Goal: Book appointment/travel/reservation

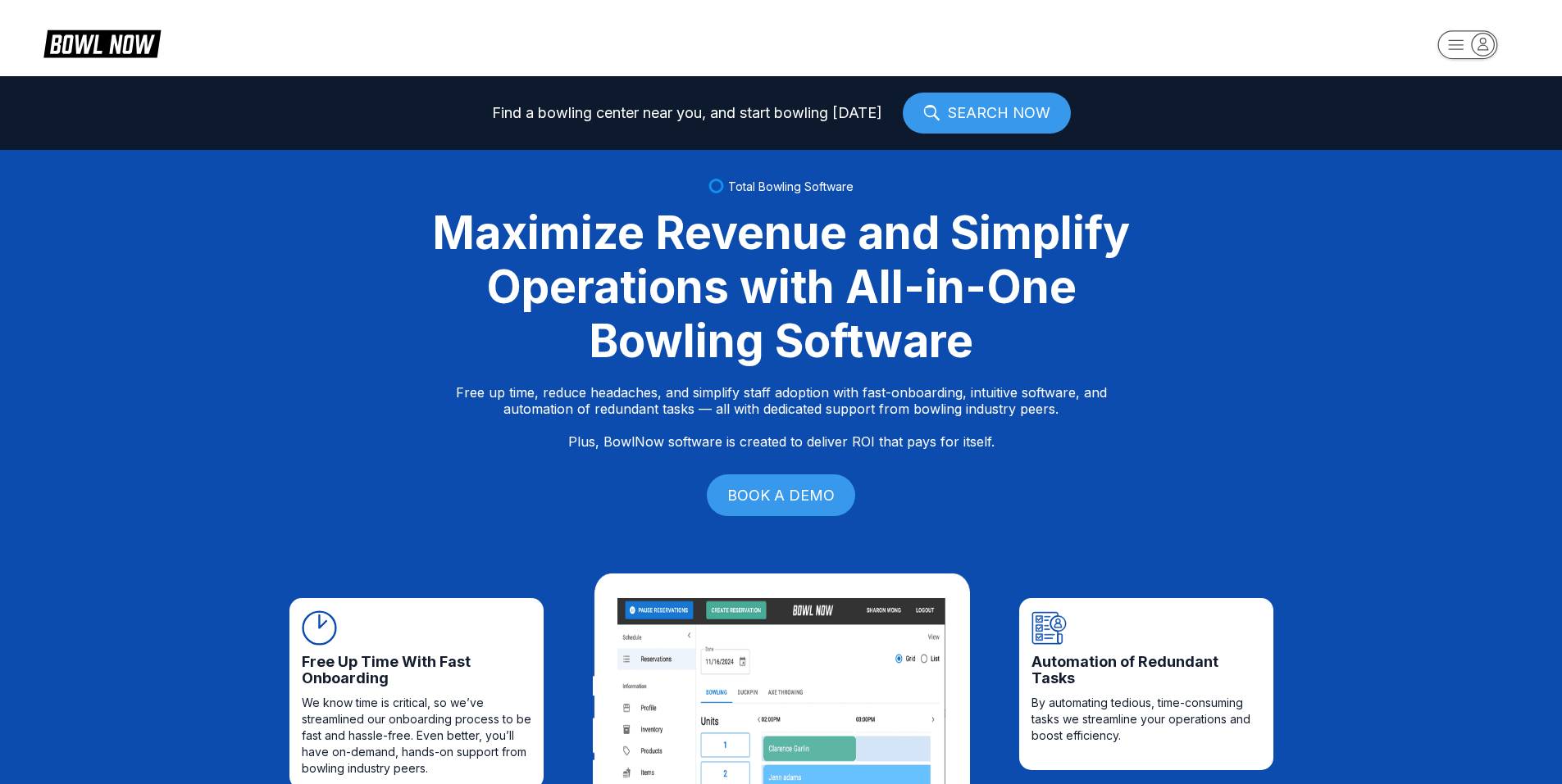
click at [1465, 46] on rect "button" at bounding box center [1467, 45] width 60 height 29
click at [1447, 122] on div "Center Sign In" at bounding box center [1468, 128] width 114 height 29
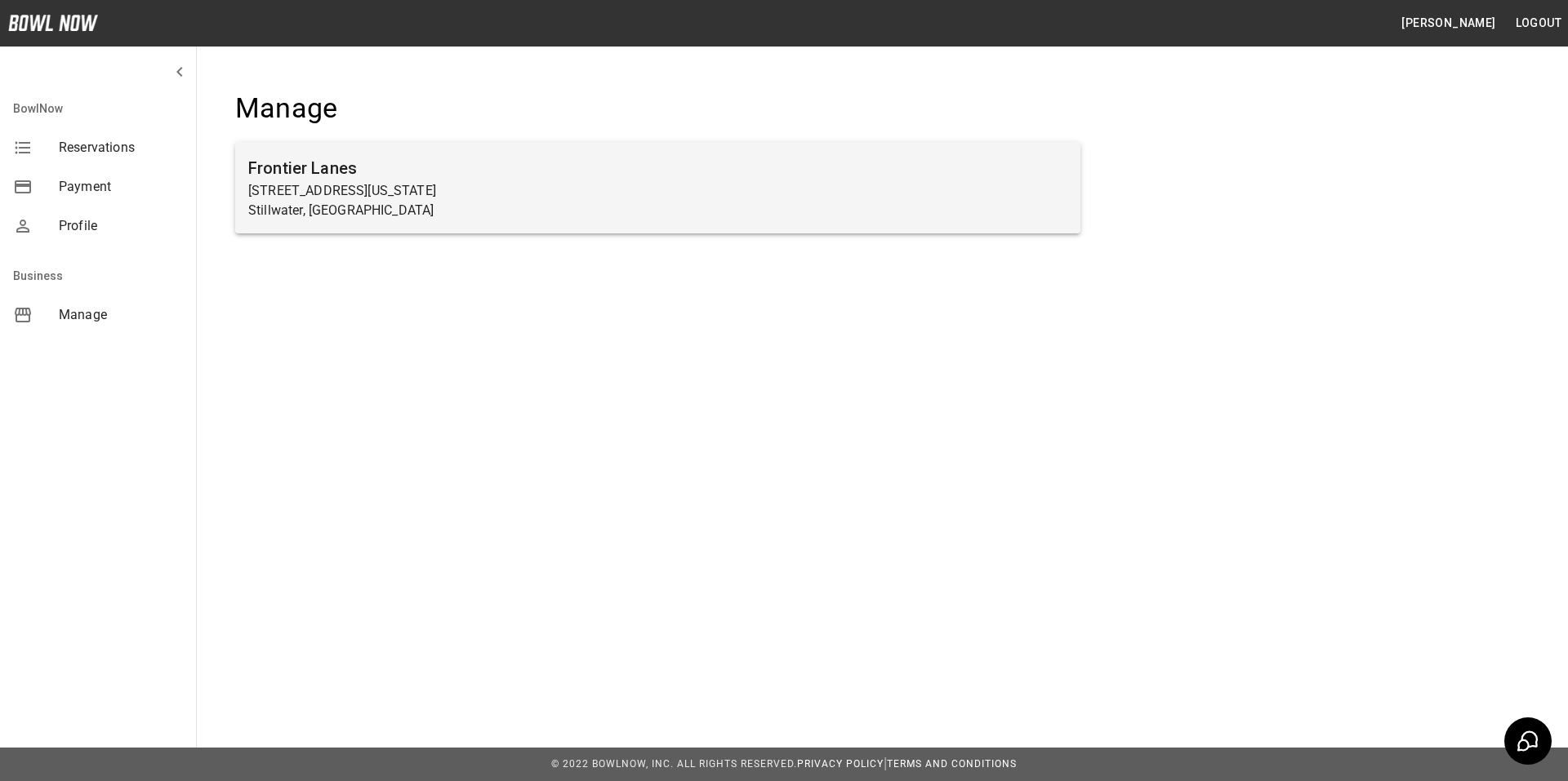
click at [359, 187] on p "[STREET_ADDRESS][US_STATE]" at bounding box center [658, 191] width 819 height 19
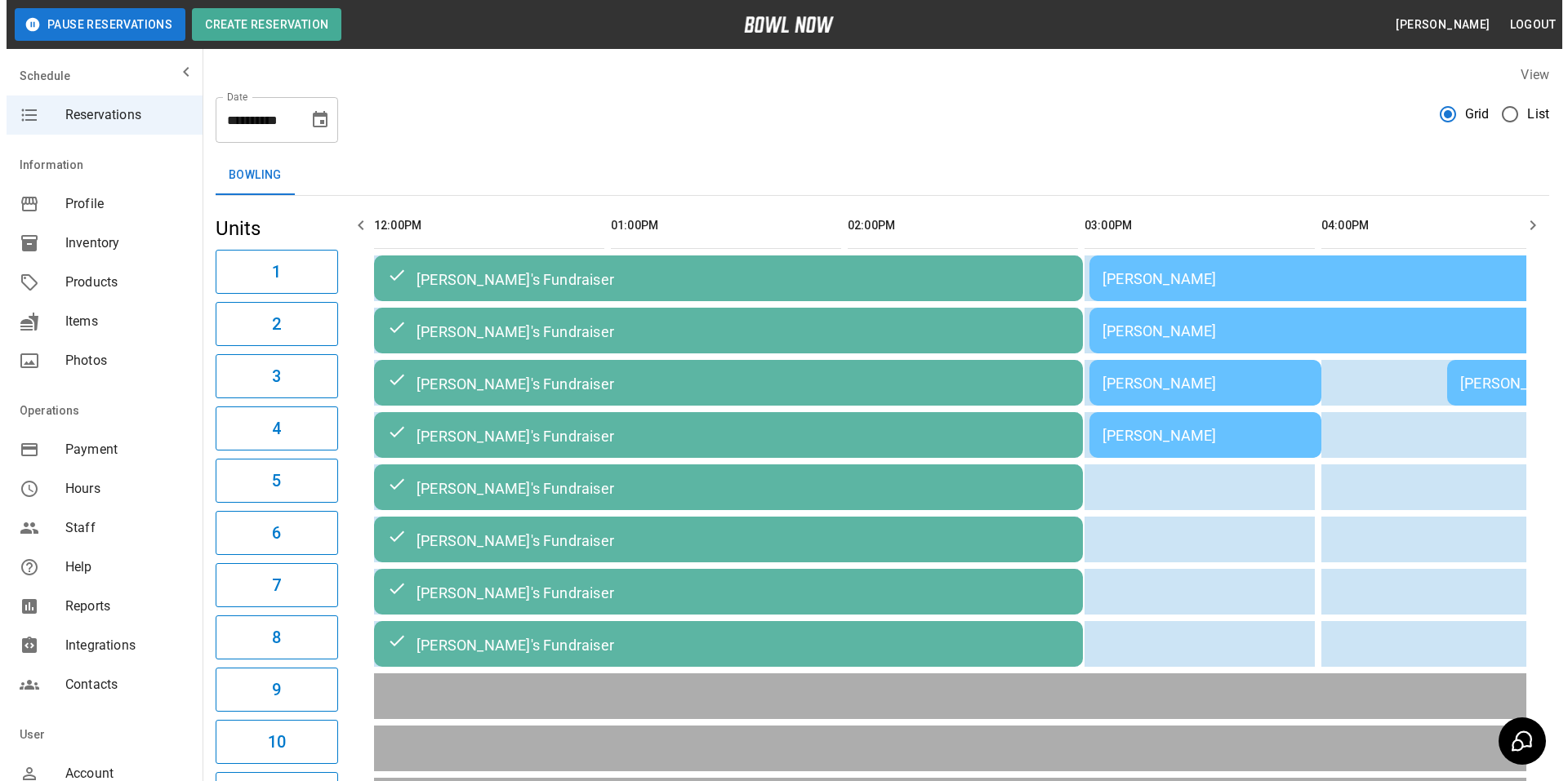
scroll to position [0, 1184]
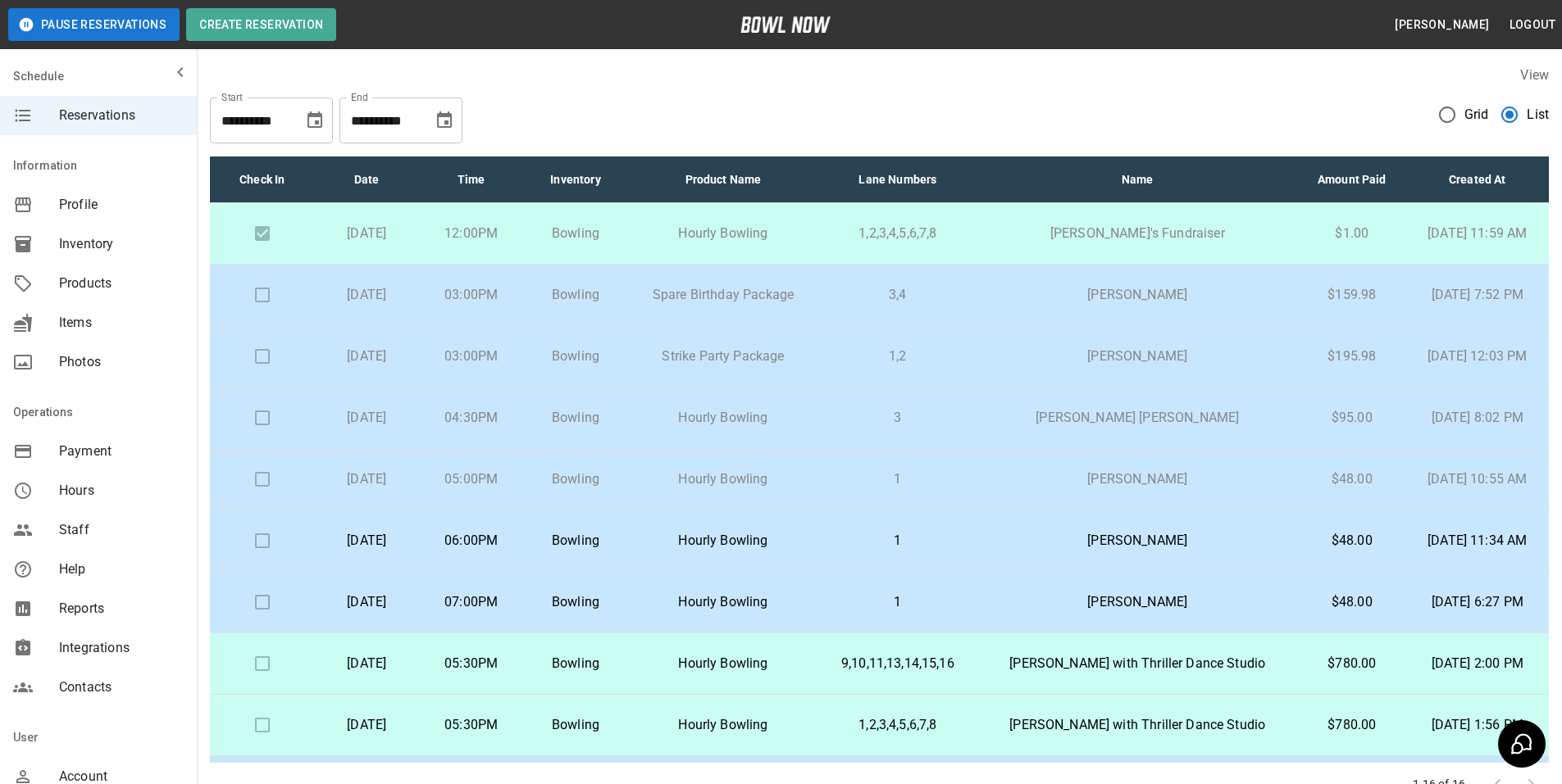
click at [314, 122] on icon "Choose date, selected date is Sep 13, 2025" at bounding box center [315, 120] width 20 height 19
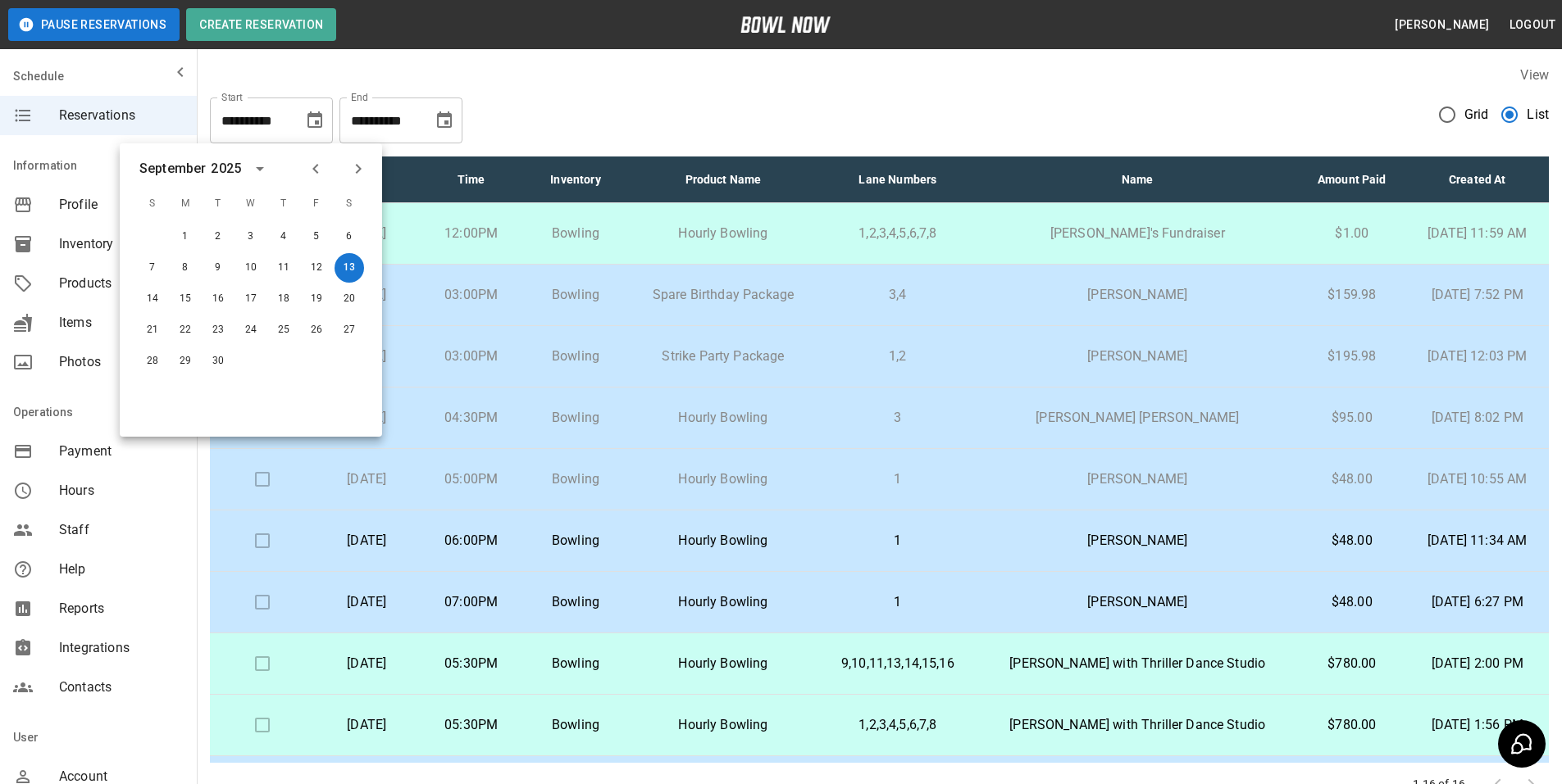
click at [315, 165] on icon "Previous month" at bounding box center [315, 169] width 20 height 19
click at [287, 359] on button "28" at bounding box center [283, 361] width 30 height 30
type input "**********"
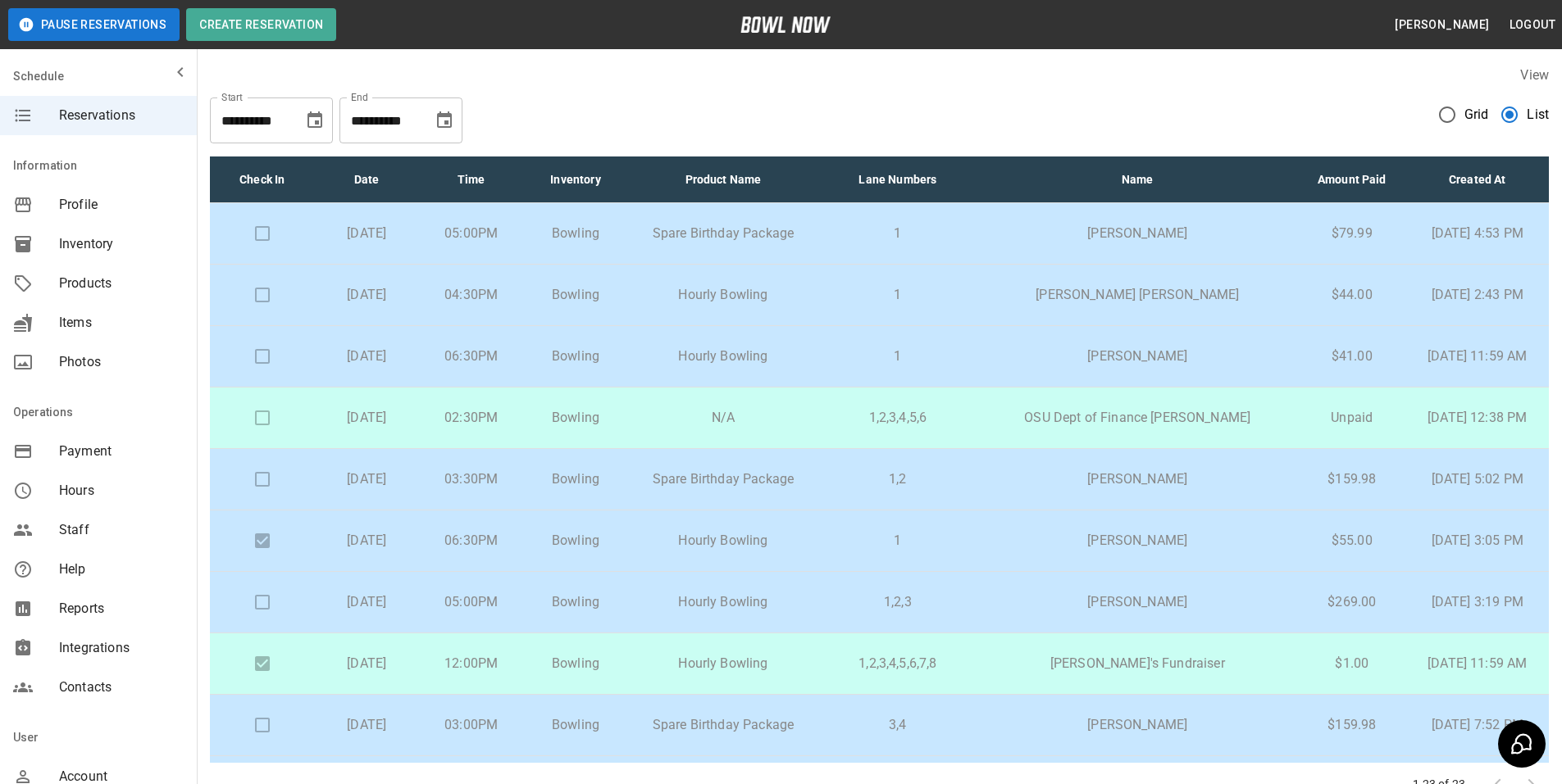
click at [1179, 292] on p "[PERSON_NAME] [PERSON_NAME]" at bounding box center [1137, 295] width 294 height 19
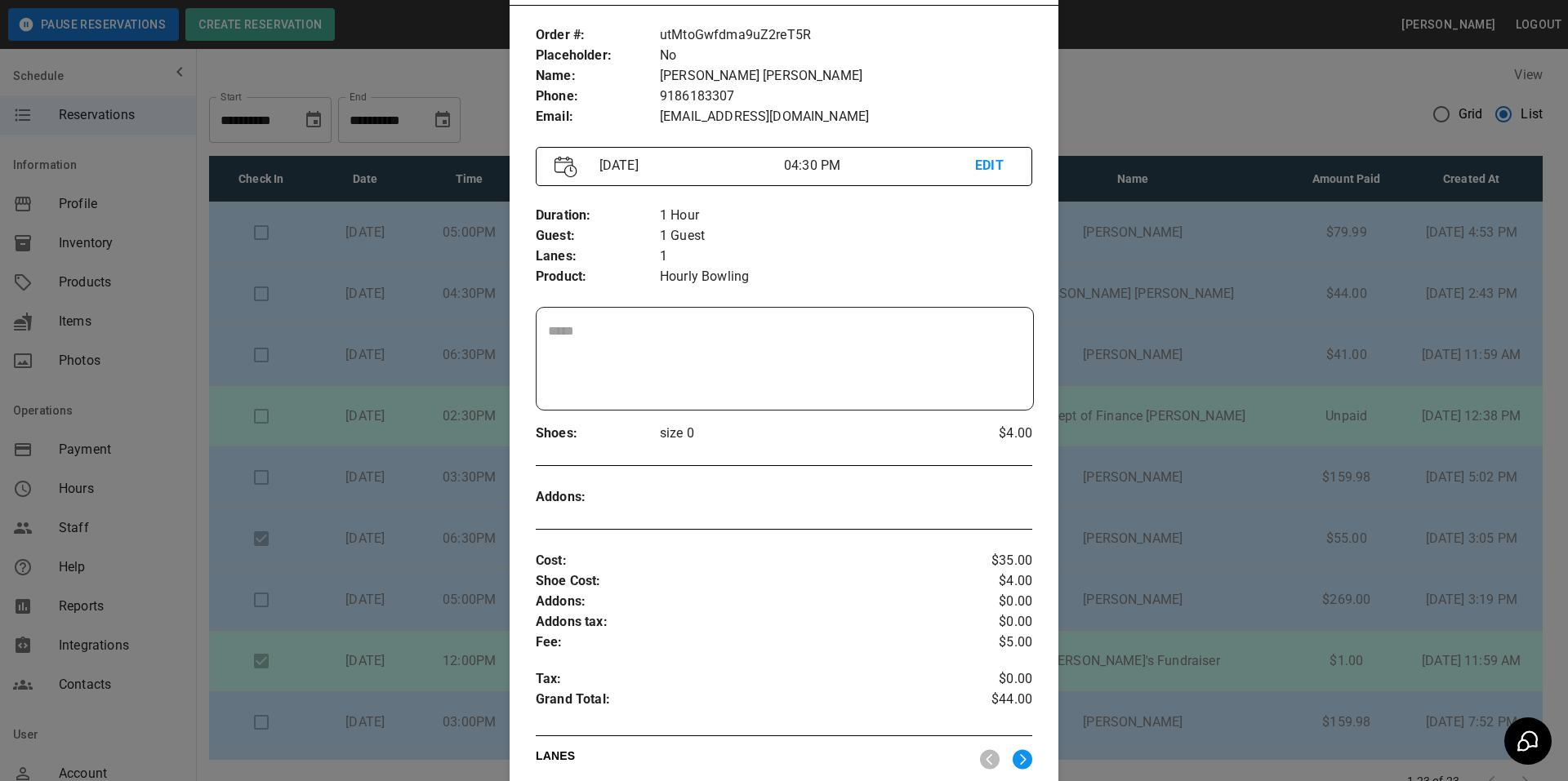
scroll to position [108, 0]
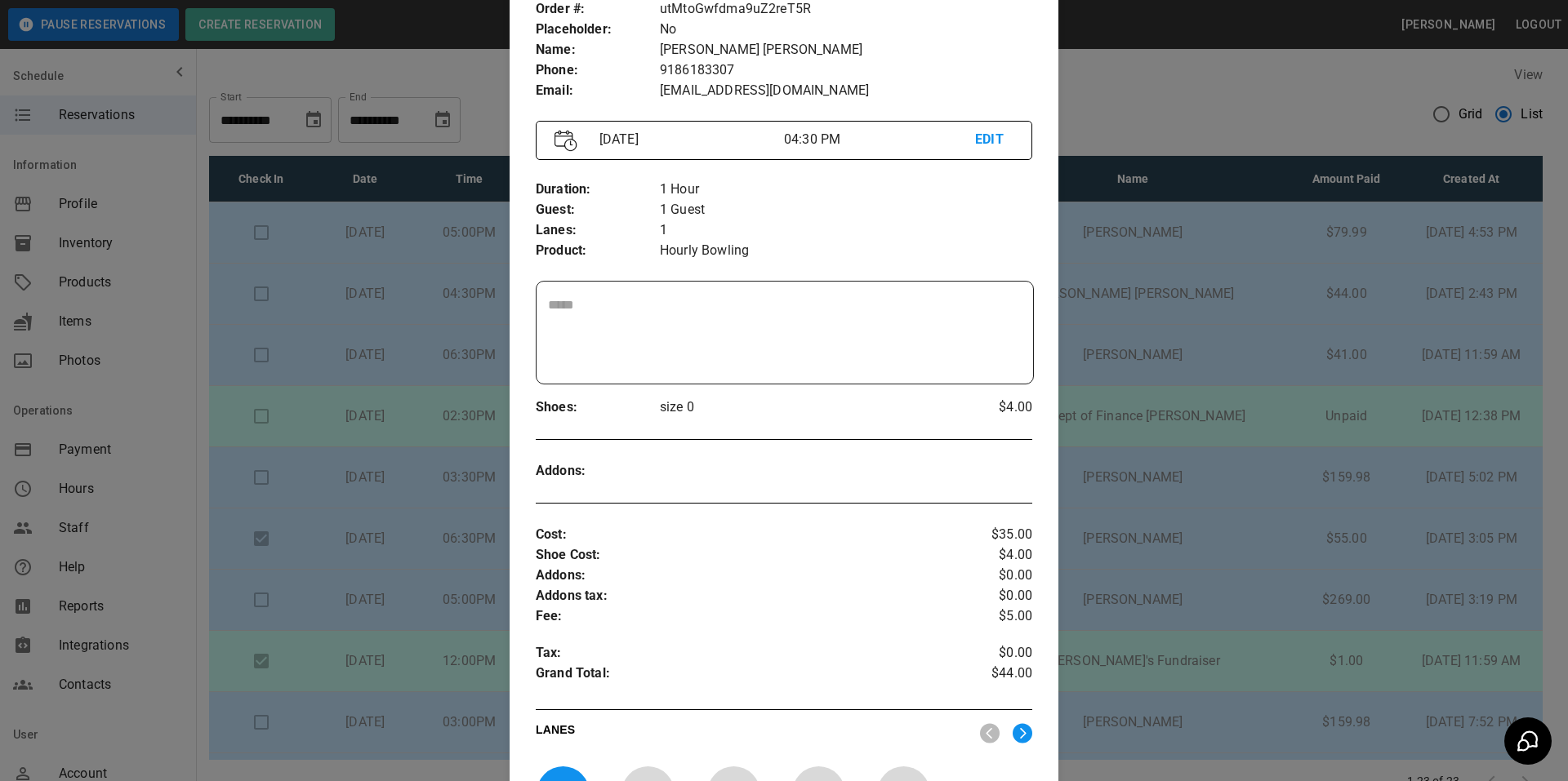
click at [1252, 62] on div at bounding box center [784, 390] width 1568 height 781
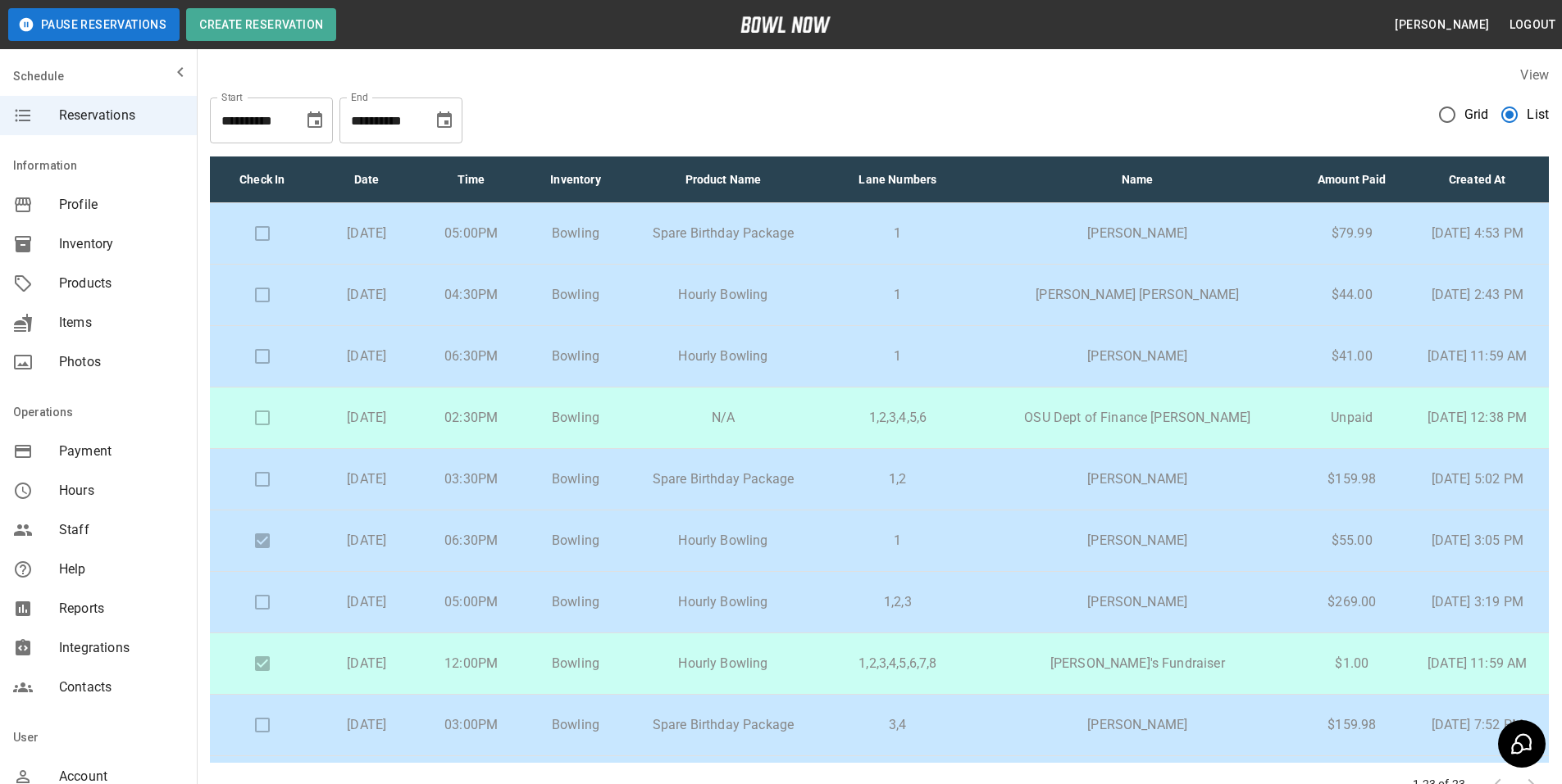
click at [1153, 353] on p "[PERSON_NAME]" at bounding box center [1137, 356] width 294 height 19
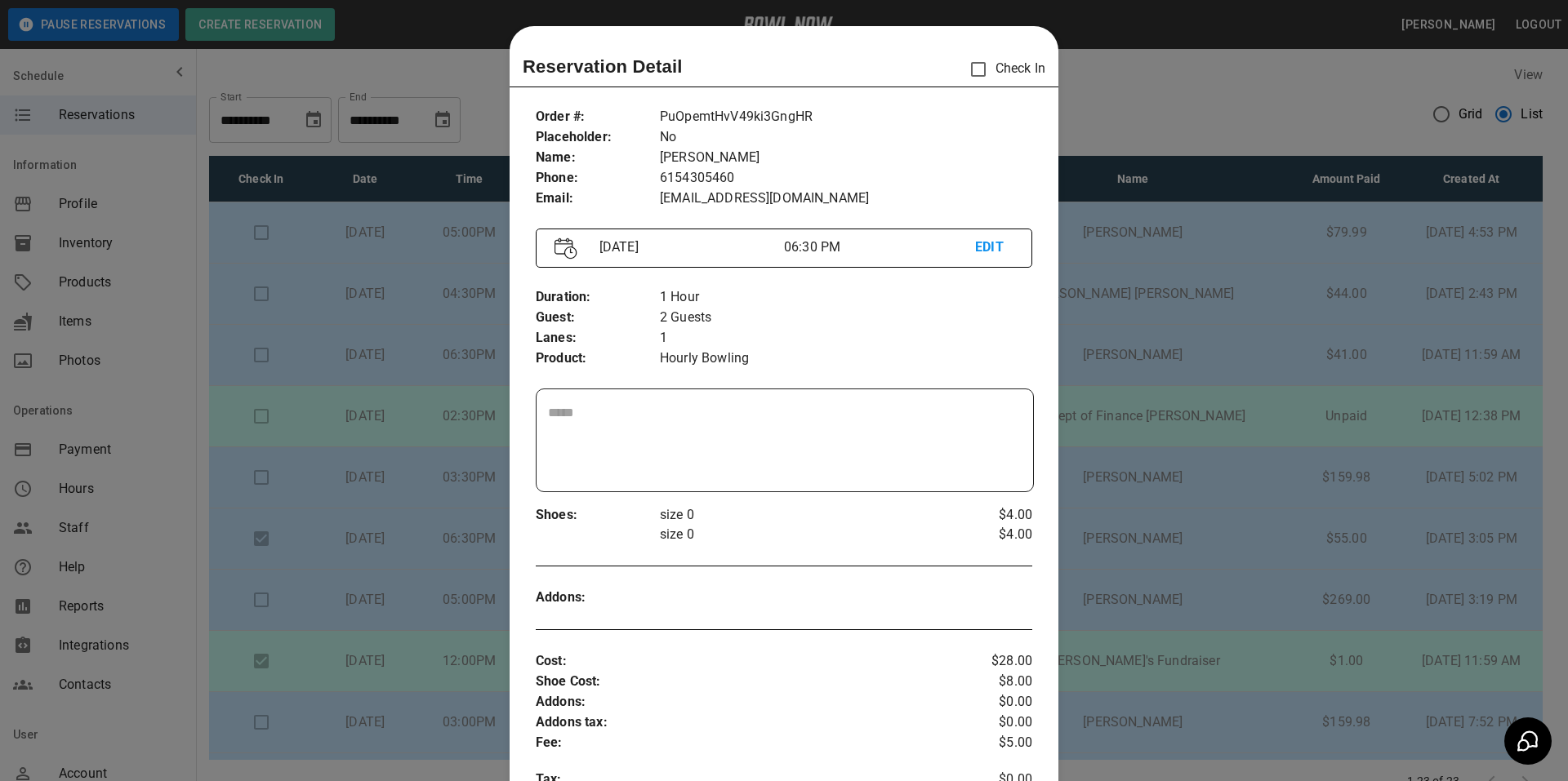
scroll to position [26, 0]
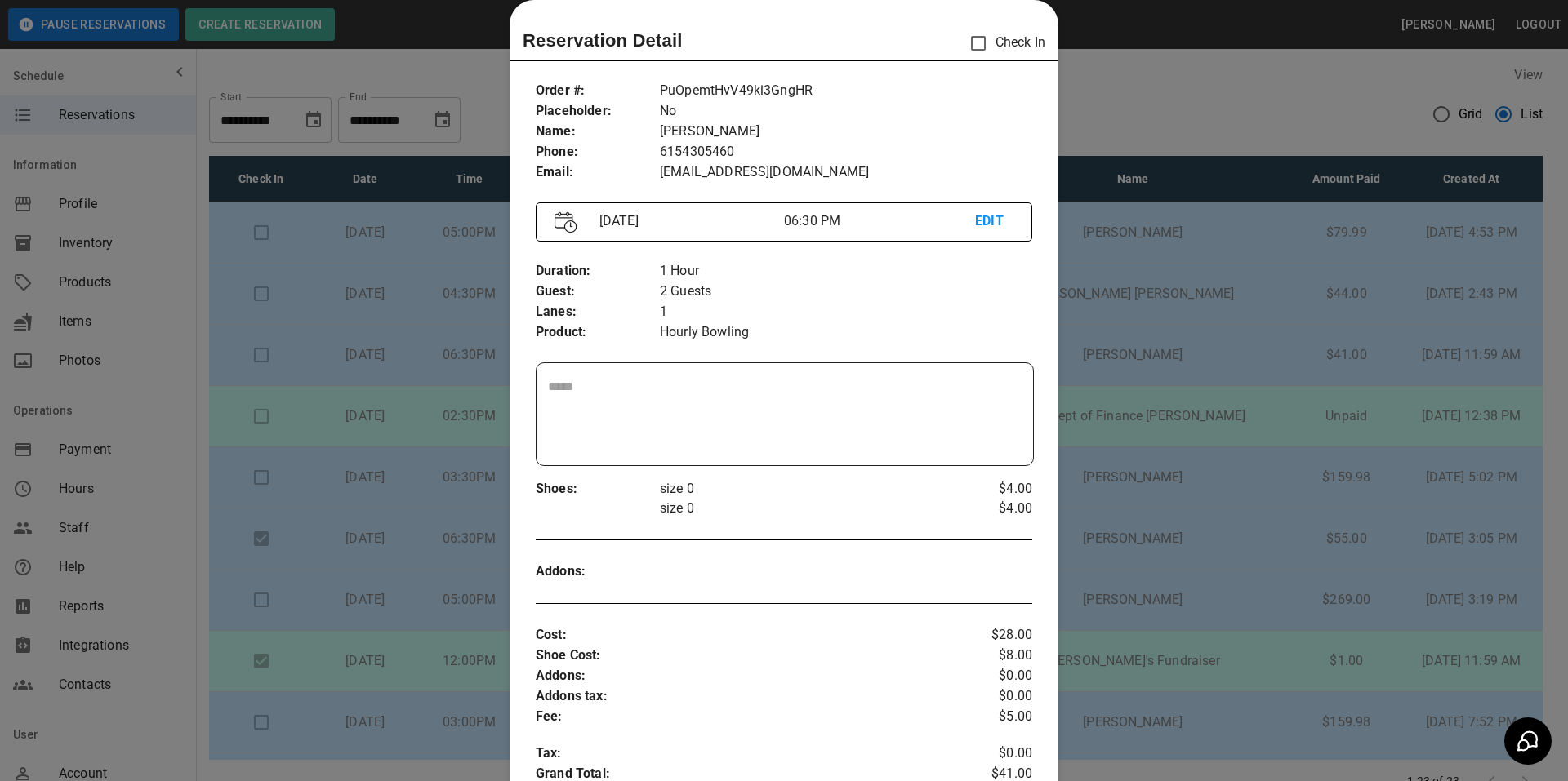
click at [1139, 111] on div at bounding box center [784, 390] width 1568 height 781
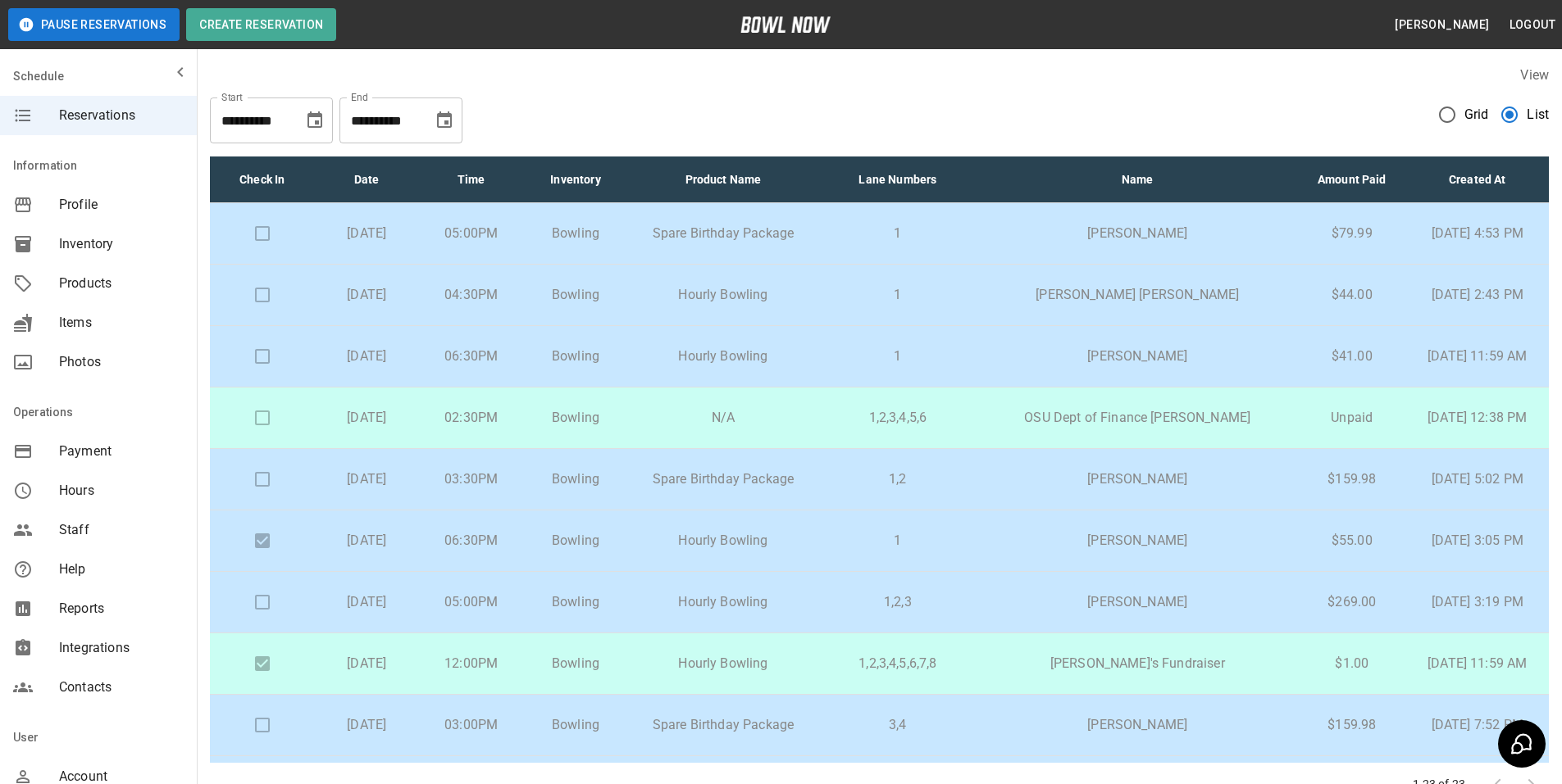
drag, startPoint x: 1144, startPoint y: 112, endPoint x: 1008, endPoint y: 342, distance: 267.2
click at [977, 342] on td "1" at bounding box center [897, 357] width 159 height 62
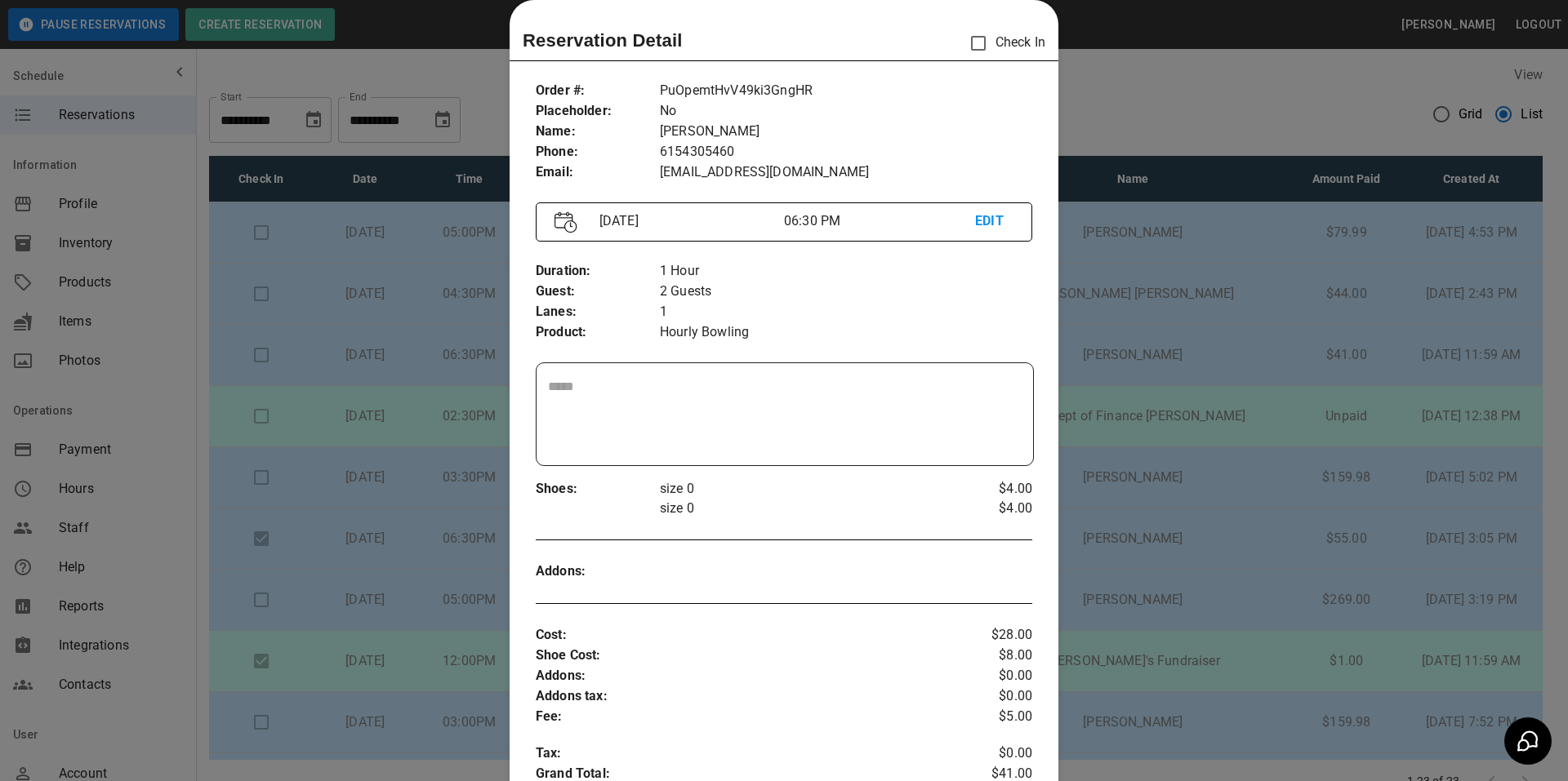
click at [1172, 71] on div at bounding box center [784, 390] width 1568 height 781
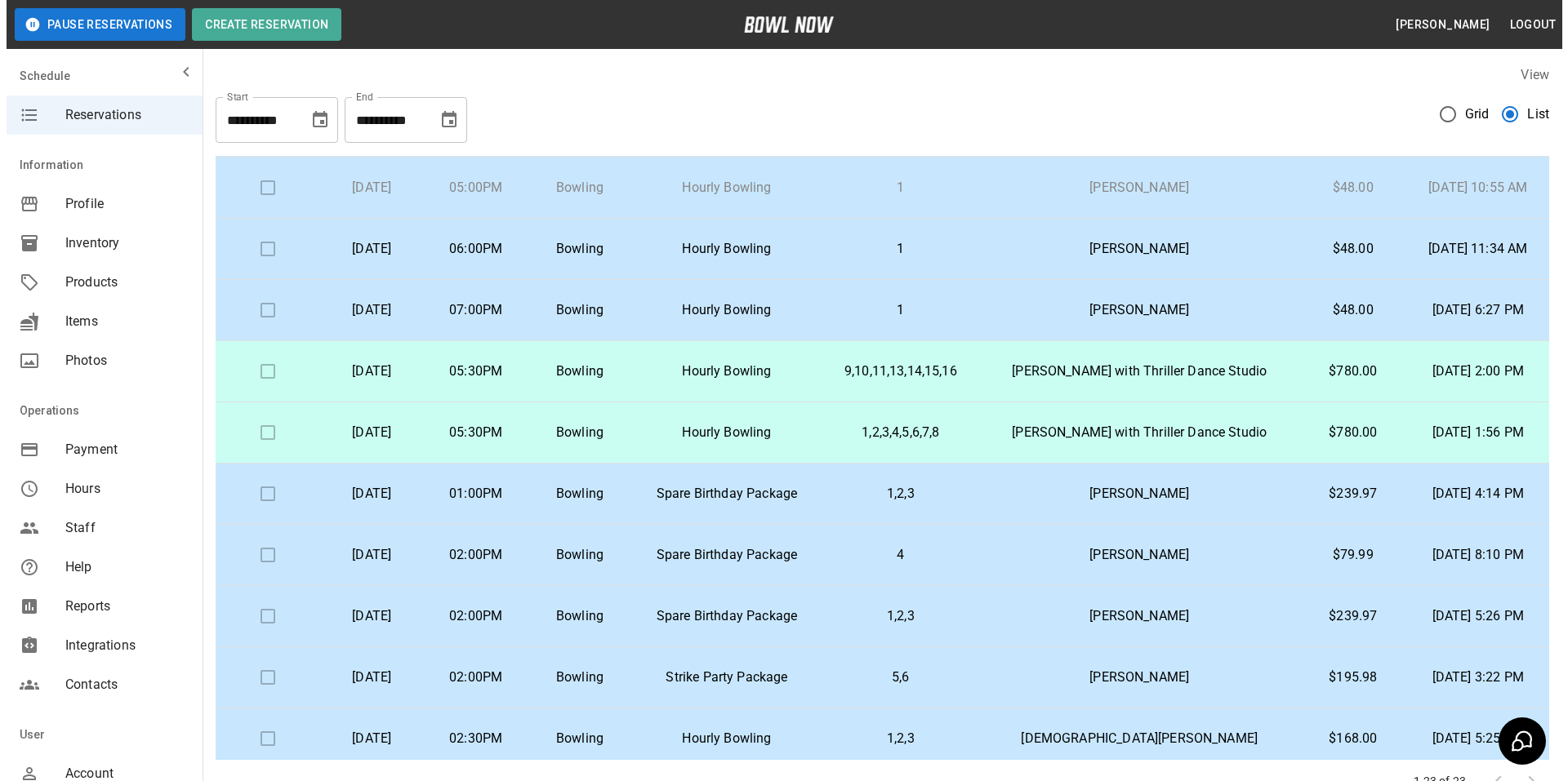
scroll to position [735, 0]
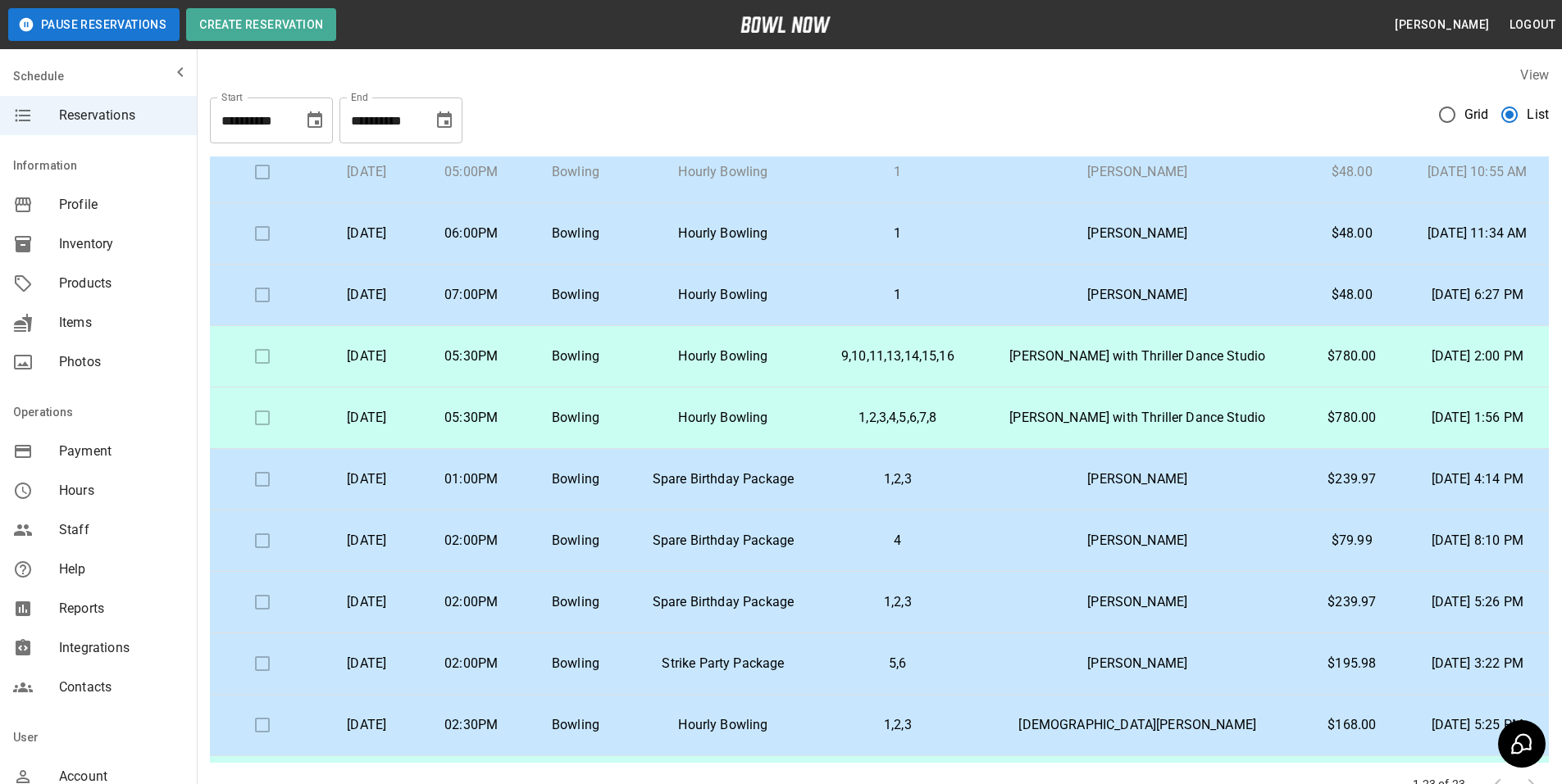
click at [806, 475] on p "Spare Birthday Package" at bounding box center [722, 479] width 164 height 19
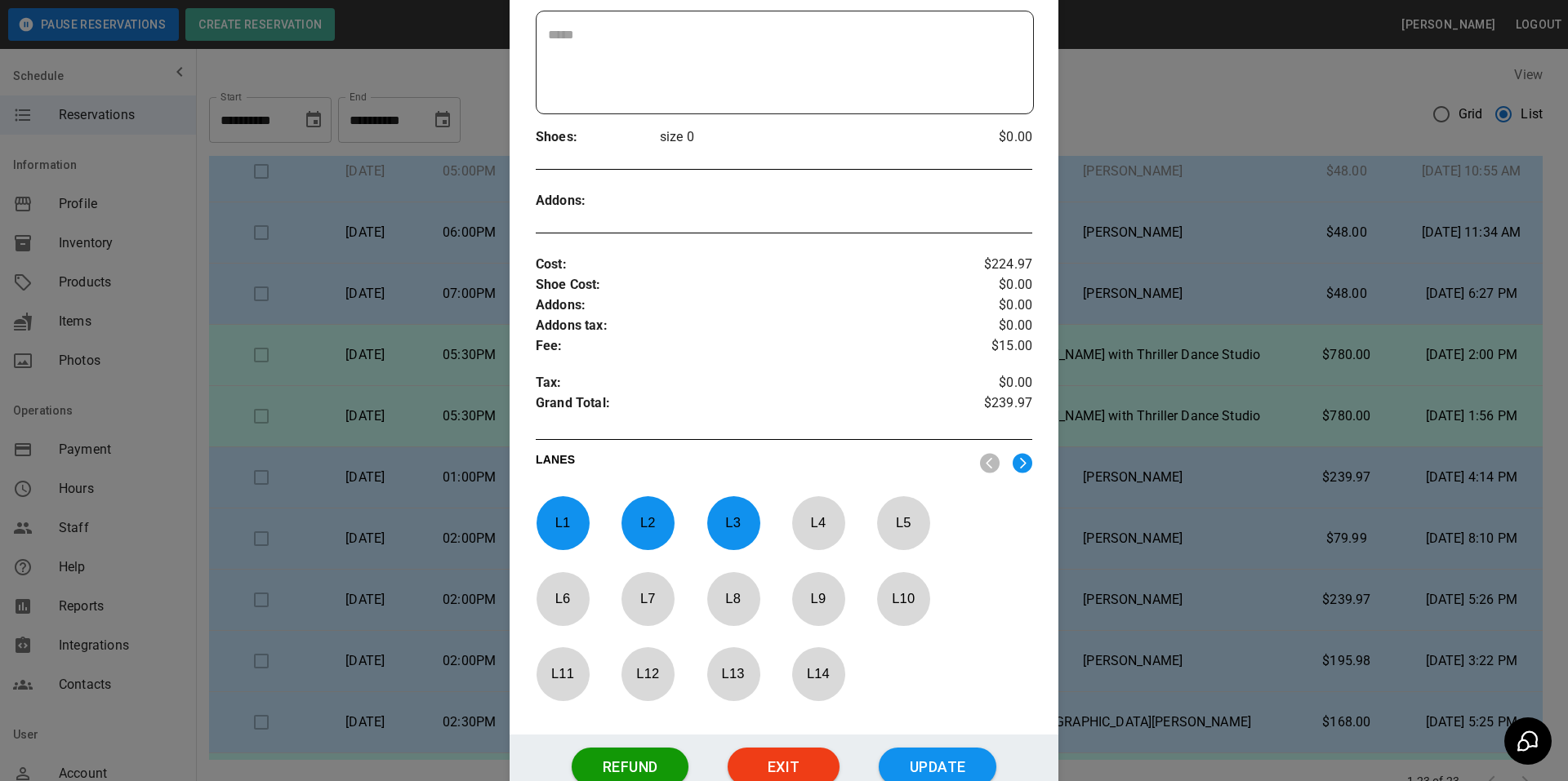
scroll to position [434, 0]
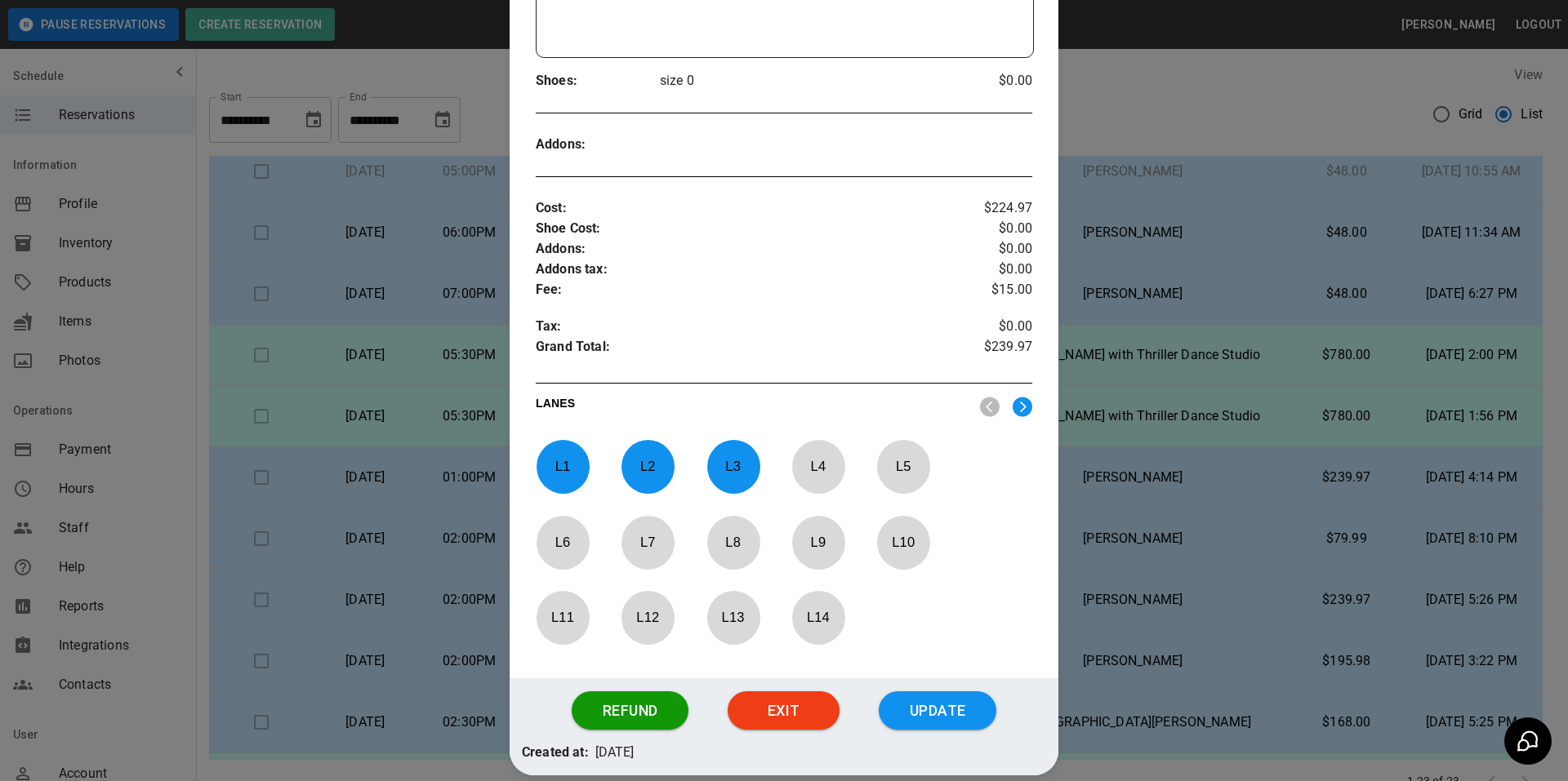
drag, startPoint x: 1201, startPoint y: 95, endPoint x: 1177, endPoint y: 15, distance: 83.5
click at [1202, 83] on div at bounding box center [784, 390] width 1568 height 781
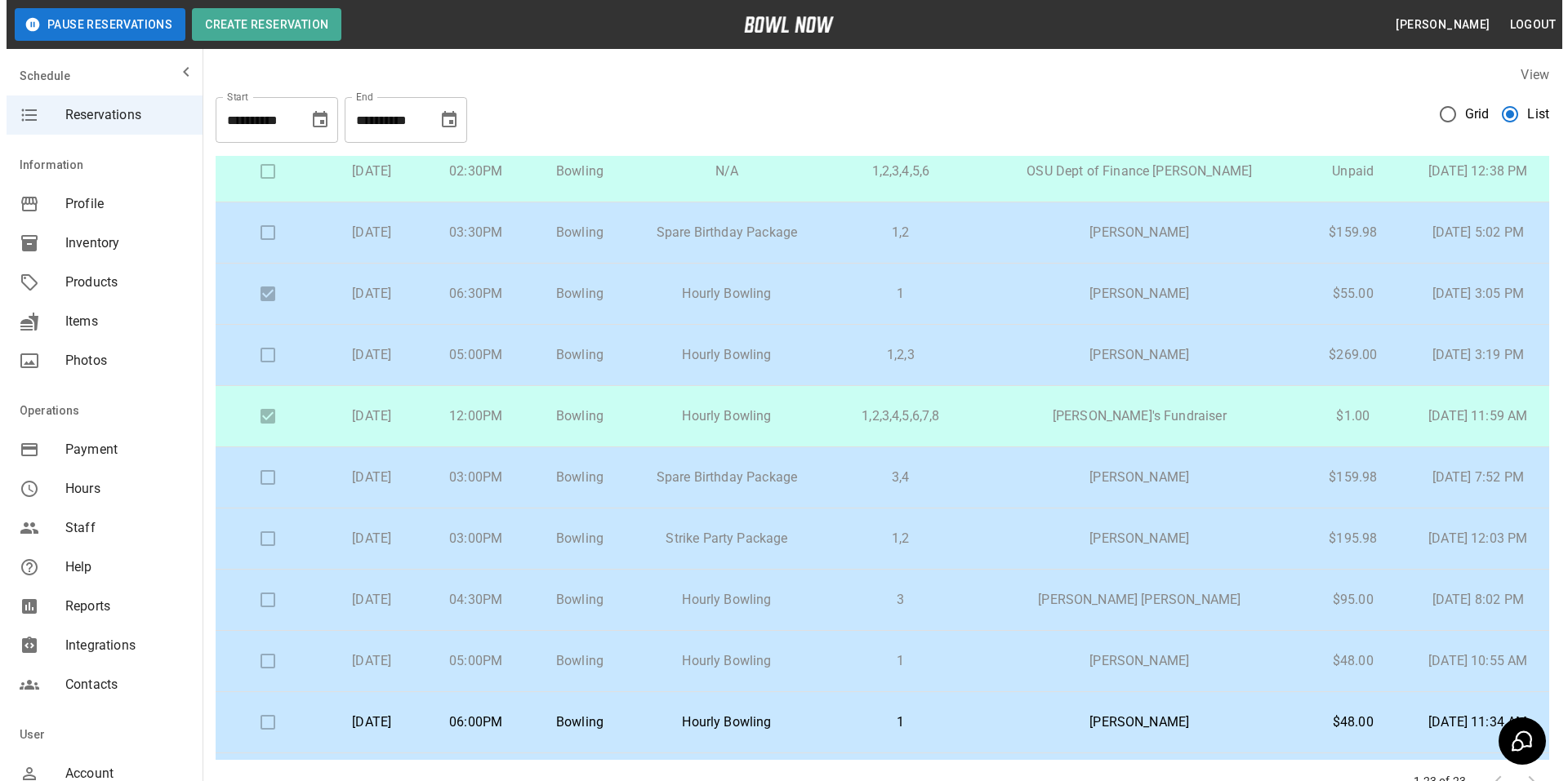
scroll to position [0, 0]
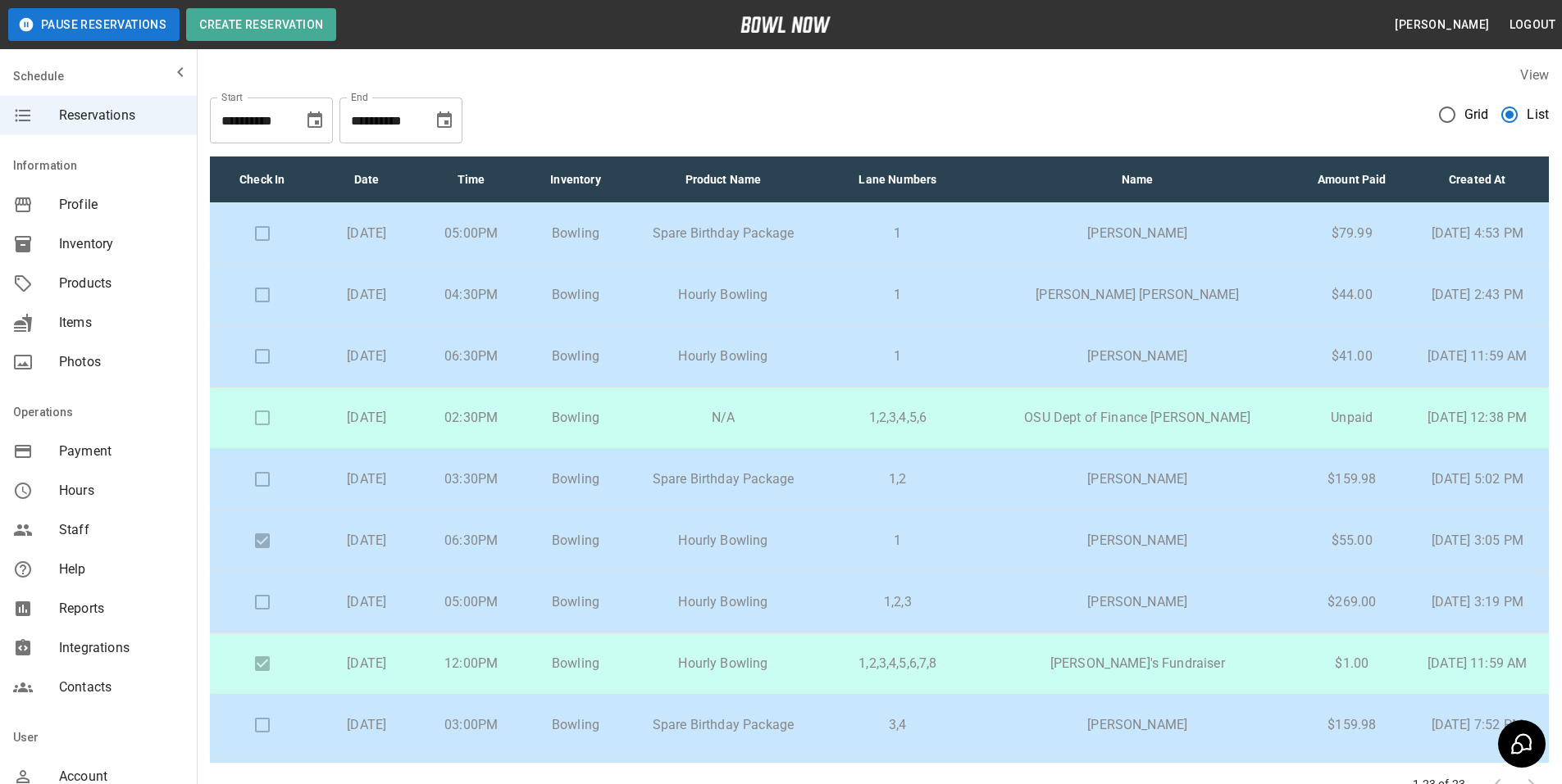
click at [977, 288] on td "1" at bounding box center [897, 295] width 159 height 62
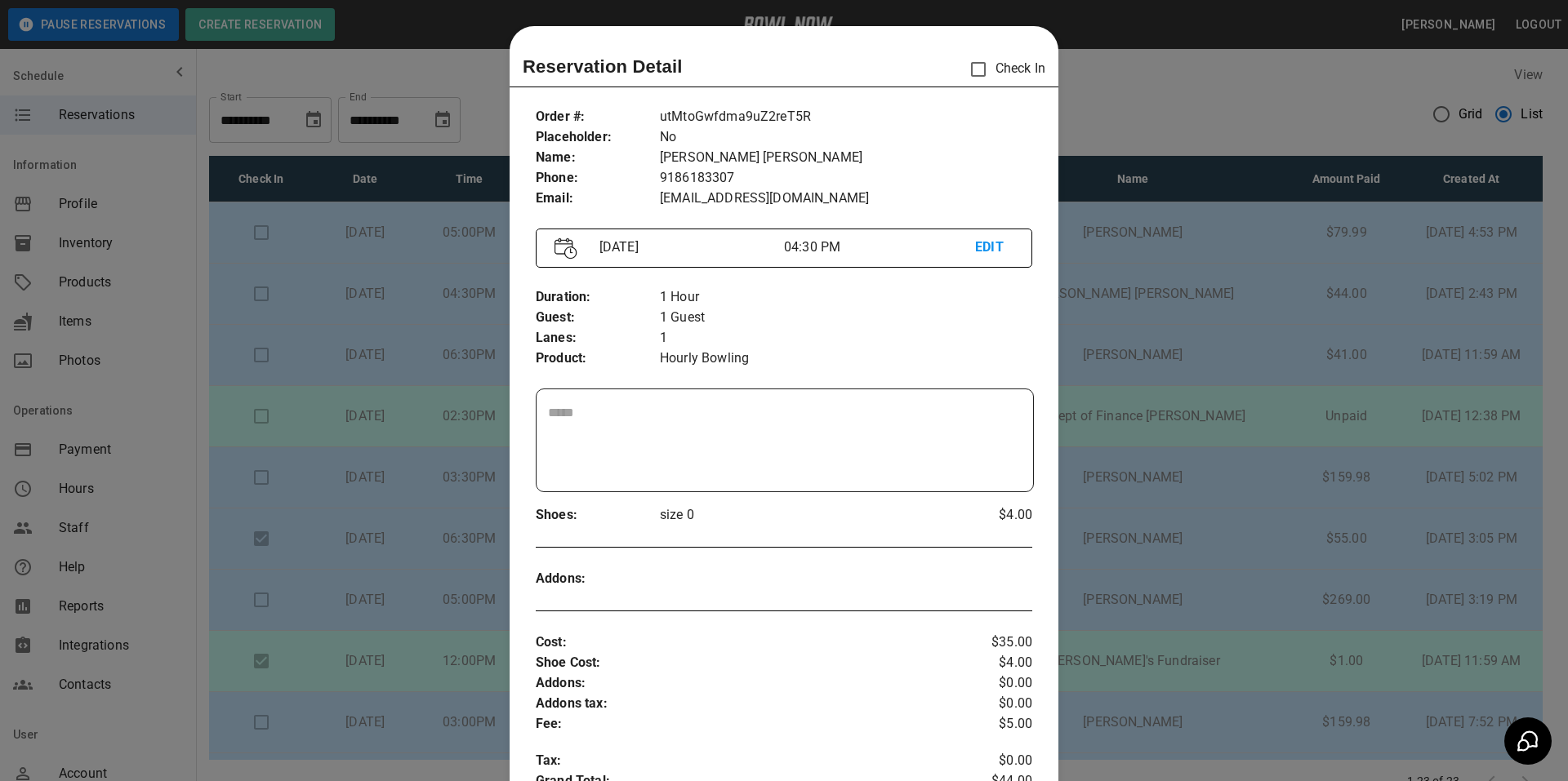
click at [1187, 71] on div at bounding box center [784, 390] width 1568 height 781
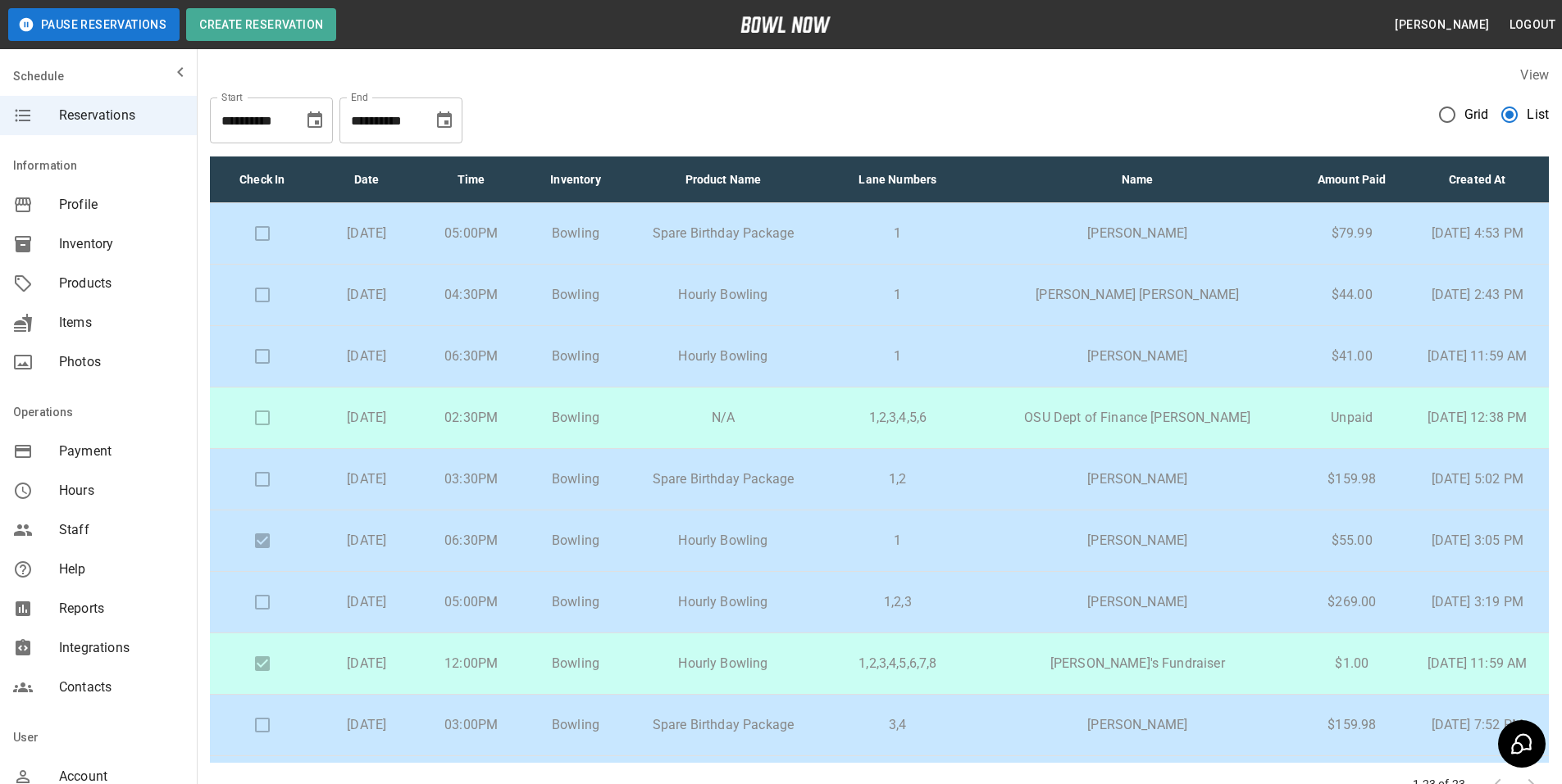
click at [1056, 352] on p "[PERSON_NAME]" at bounding box center [1137, 356] width 294 height 19
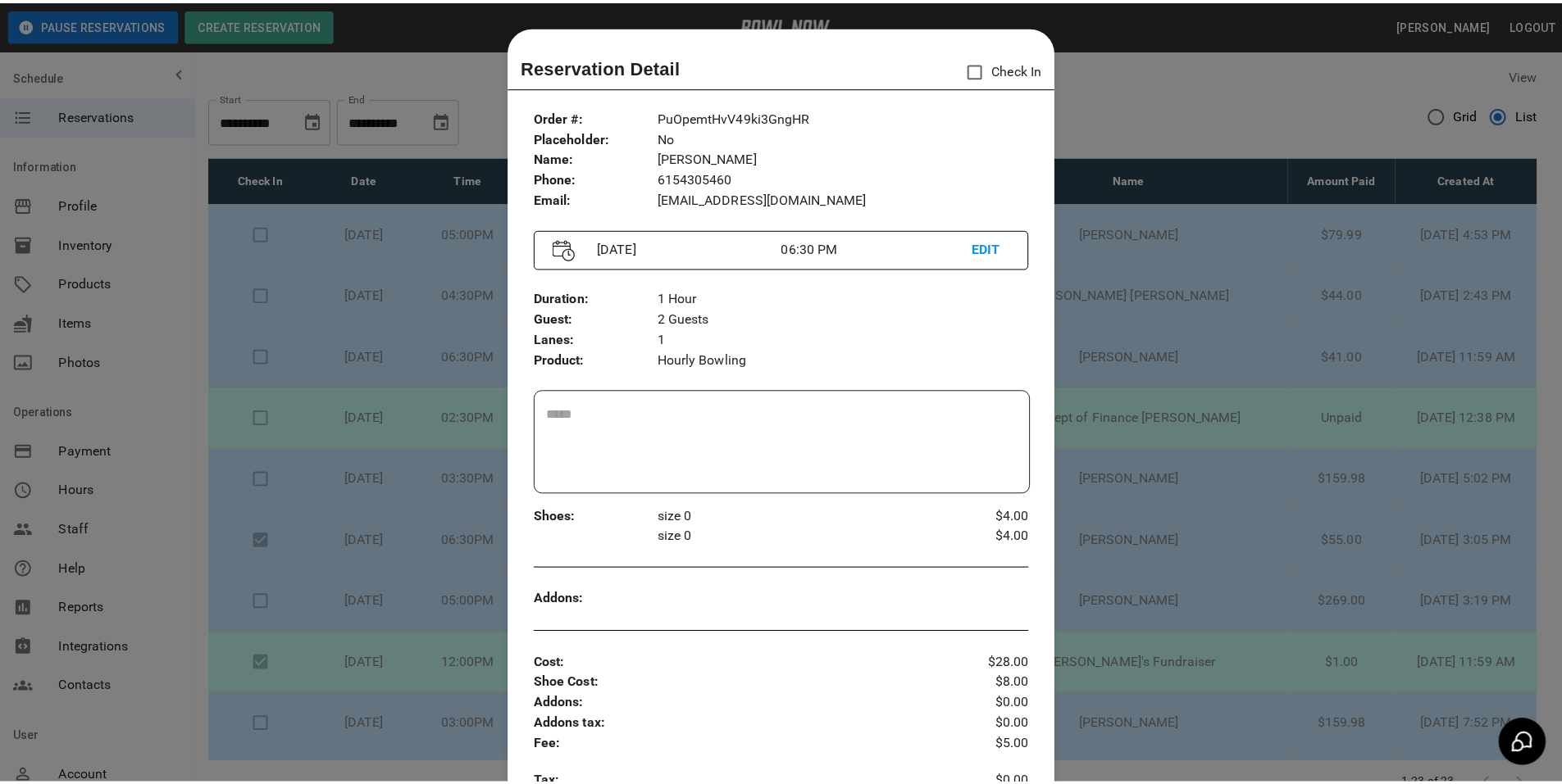
scroll to position [26, 0]
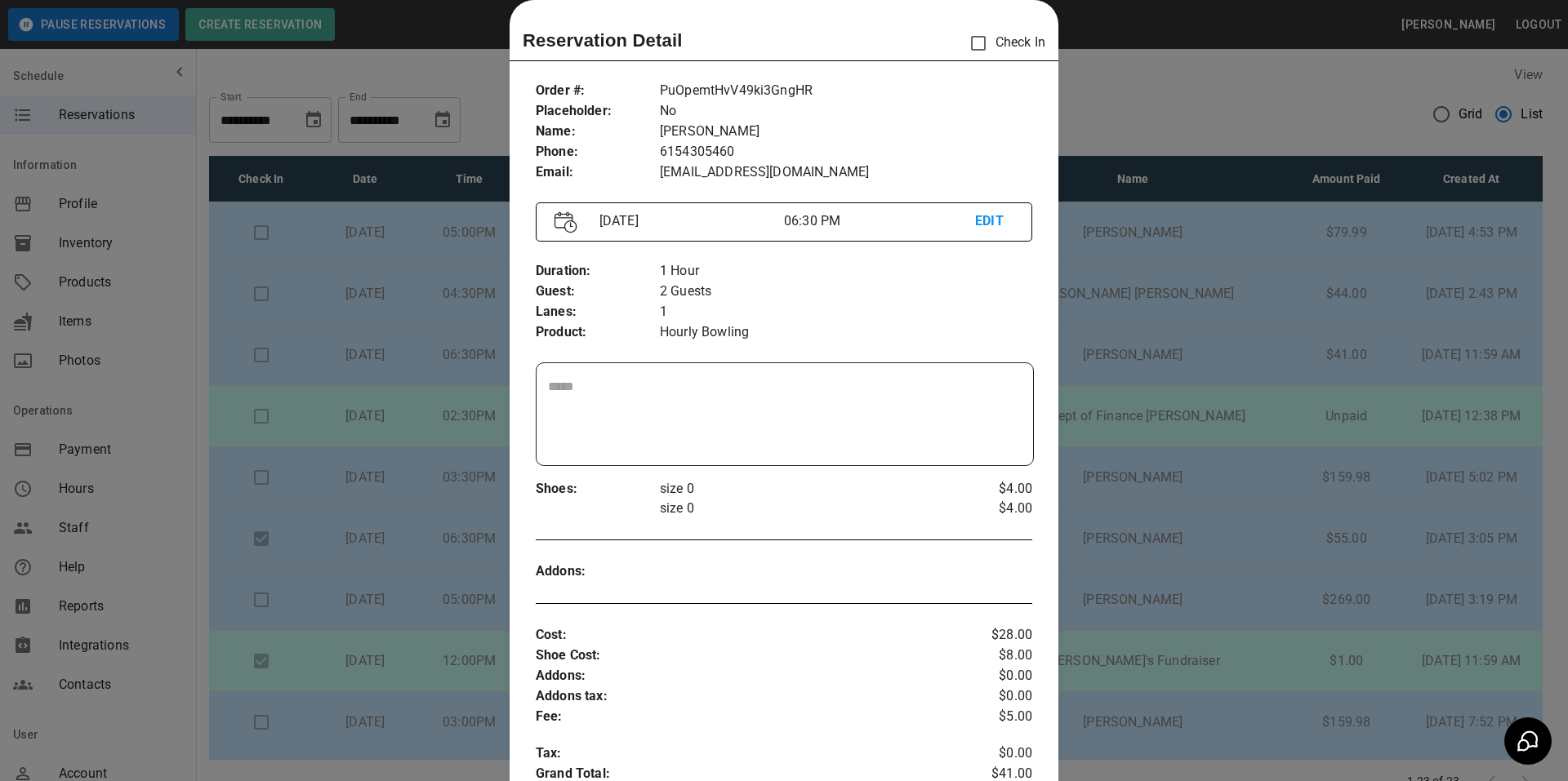
click at [1179, 100] on div at bounding box center [784, 390] width 1568 height 781
